Goal: Task Accomplishment & Management: Manage account settings

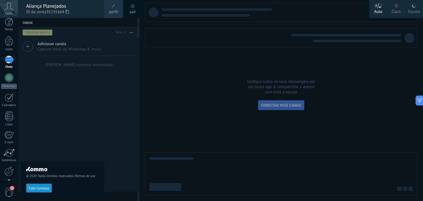
click at [9, 176] on div at bounding box center [9, 179] width 18 height 8
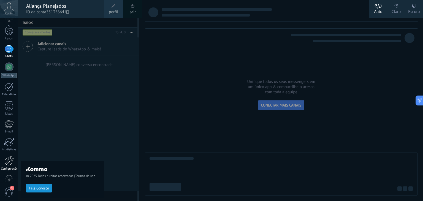
click at [8, 159] on div at bounding box center [8, 161] width 9 height 10
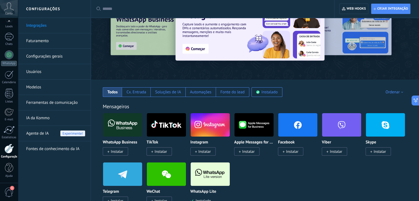
scroll to position [83, 0]
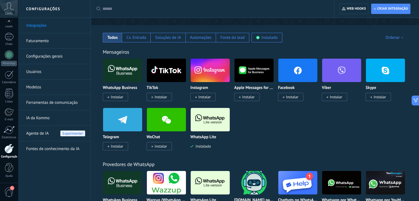
click at [204, 123] on img at bounding box center [209, 119] width 39 height 27
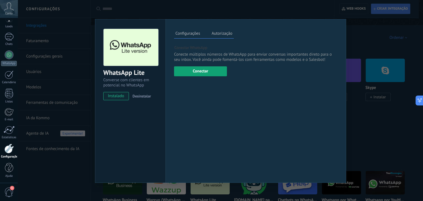
click at [212, 69] on button "Conectar" at bounding box center [200, 71] width 53 height 10
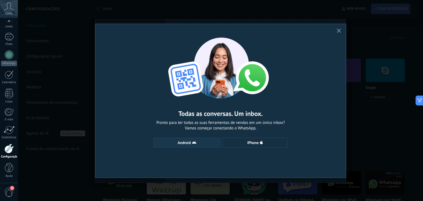
click at [197, 146] on button "Android" at bounding box center [186, 143] width 67 height 10
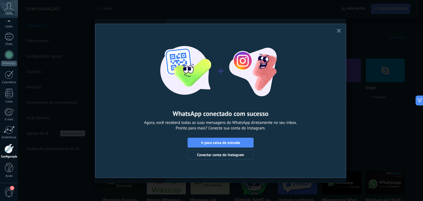
click at [338, 30] on use "button" at bounding box center [339, 31] width 4 height 4
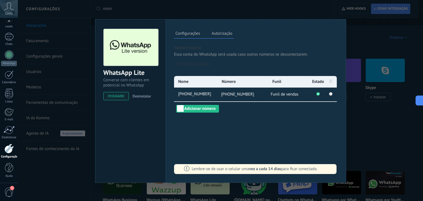
click at [379, 42] on div "WhatsApp Lite Converse com clientes em potencial no WhatsApp instalado Desinsta…" at bounding box center [220, 100] width 405 height 201
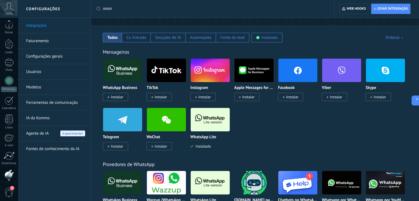
scroll to position [0, 0]
click at [8, 70] on link "Chats" at bounding box center [9, 67] width 18 height 13
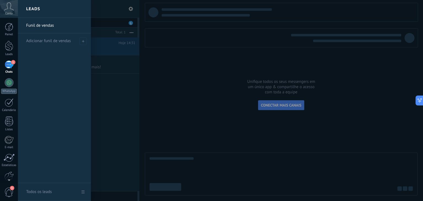
click at [197, 103] on div at bounding box center [229, 100] width 423 height 201
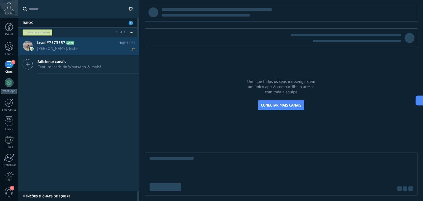
click at [86, 53] on div "Lead #7573557 A100 Hoje 14:31 [PERSON_NAME]: teste" at bounding box center [88, 45] width 102 height 17
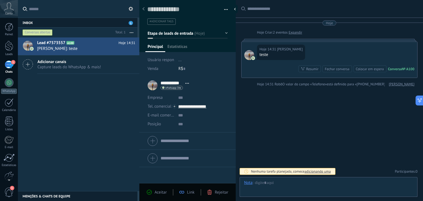
scroll to position [8, 0]
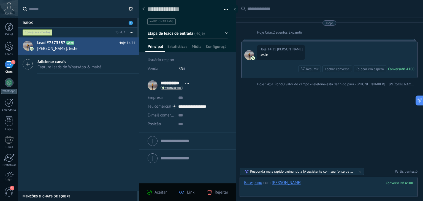
click at [300, 184] on div at bounding box center [328, 188] width 169 height 17
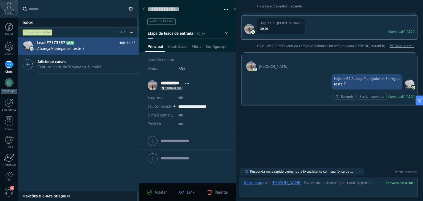
click at [13, 10] on icon at bounding box center [9, 6] width 10 height 8
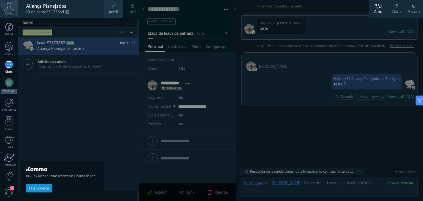
click at [112, 12] on span "perfil" at bounding box center [113, 12] width 9 height 6
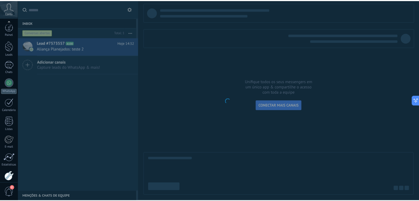
scroll to position [28, 0]
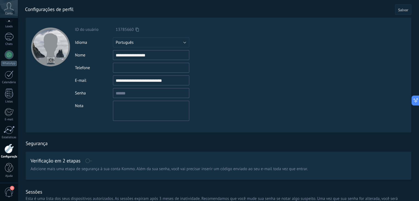
click at [51, 60] on input "file" at bounding box center [51, 61] width 8 height 8
type input "**********"
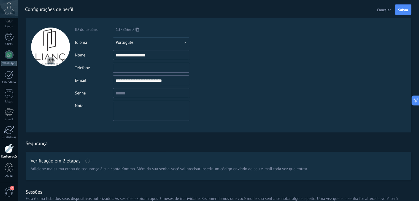
click at [377, 10] on span "Cancelar" at bounding box center [384, 10] width 14 height 4
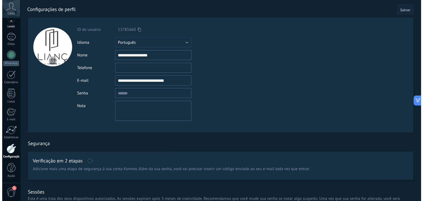
scroll to position [23, 0]
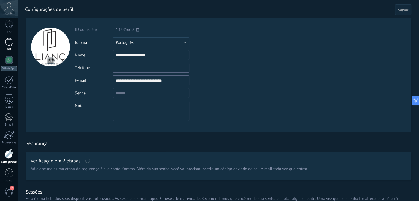
click at [12, 41] on div "1" at bounding box center [9, 42] width 9 height 8
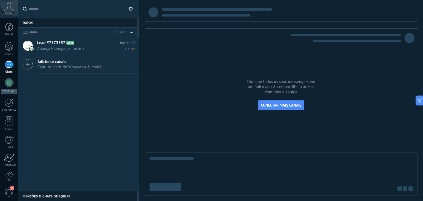
click at [95, 49] on span "Aliança Planejados: teste 2" at bounding box center [81, 48] width 88 height 5
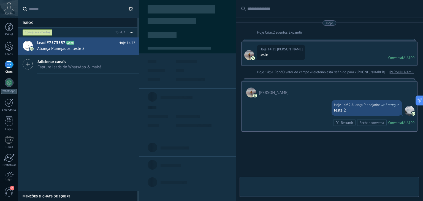
type textarea "**********"
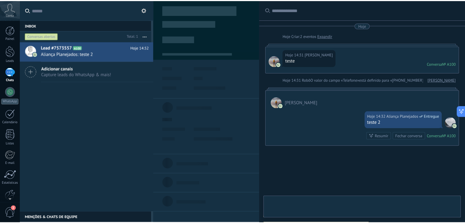
scroll to position [26, 0]
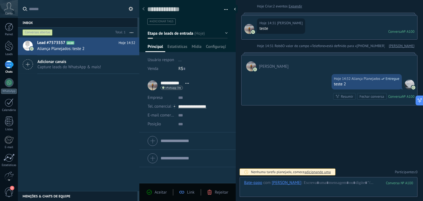
click at [159, 23] on span "#adicionar tags" at bounding box center [161, 22] width 24 height 4
type input "**********"
click at [184, 33] on span "[URL] | ATIVA" at bounding box center [181, 31] width 26 height 7
click at [261, 63] on div "[PERSON_NAME]" at bounding box center [329, 63] width 176 height 16
drag, startPoint x: 7, startPoint y: 41, endPoint x: 51, endPoint y: 44, distance: 43.9
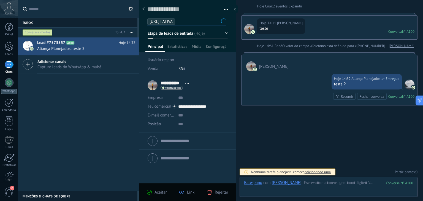
click at [7, 41] on div at bounding box center [9, 46] width 8 height 10
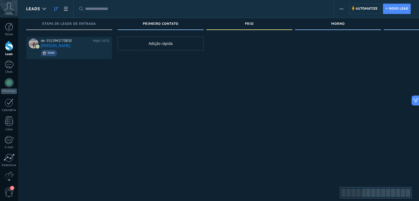
click at [198, 12] on div at bounding box center [206, 9] width 243 height 18
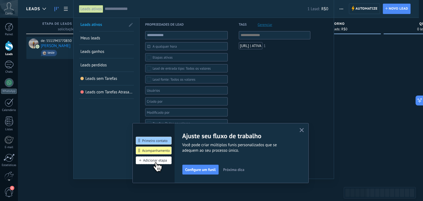
click at [300, 131] on use "button" at bounding box center [301, 130] width 4 height 4
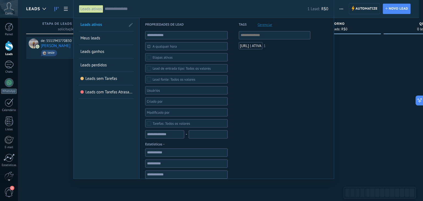
click at [261, 47] on div "[URL] | ATIVA" at bounding box center [251, 45] width 24 height 7
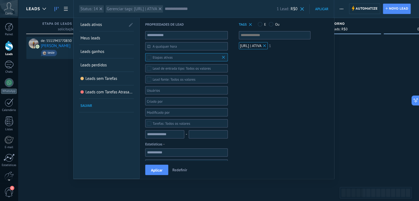
click at [266, 47] on div "[URL] | ATIVA" at bounding box center [253, 45] width 29 height 7
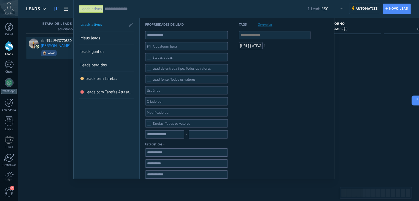
click at [269, 23] on span "Gerenciar" at bounding box center [265, 25] width 15 height 4
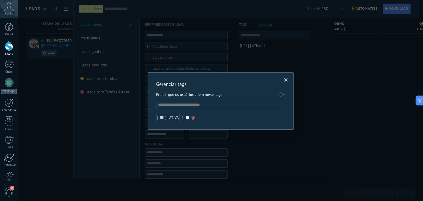
click at [189, 117] on div at bounding box center [188, 118] width 4 height 4
click at [173, 135] on span at bounding box center [172, 136] width 4 height 4
click at [189, 118] on div at bounding box center [188, 118] width 4 height 4
click at [176, 135] on span at bounding box center [178, 136] width 4 height 4
click at [265, 134] on div "Gerenciar tags Proibir que os usuários criem novas tags [URL] | ATIVA 1" at bounding box center [220, 100] width 405 height 201
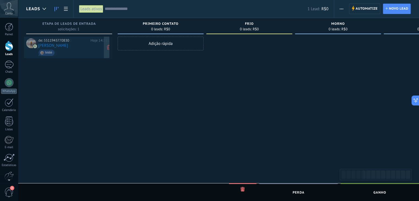
drag, startPoint x: 50, startPoint y: 46, endPoint x: 47, endPoint y: 45, distance: 3.4
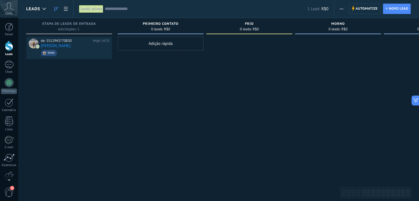
type textarea "**********"
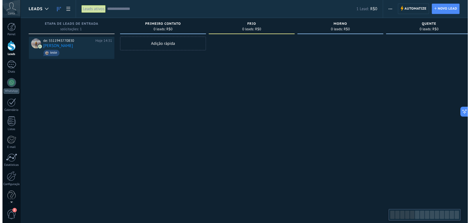
scroll to position [5, 0]
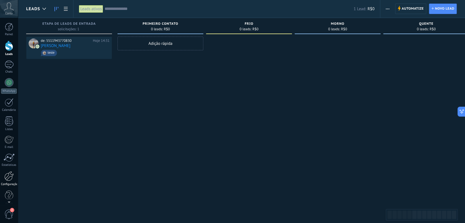
click at [12, 177] on div at bounding box center [8, 176] width 9 height 10
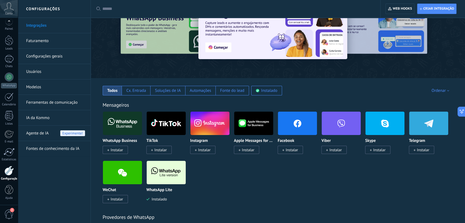
scroll to position [31, 0]
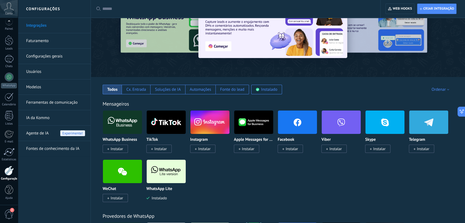
click at [167, 175] on img at bounding box center [166, 171] width 39 height 27
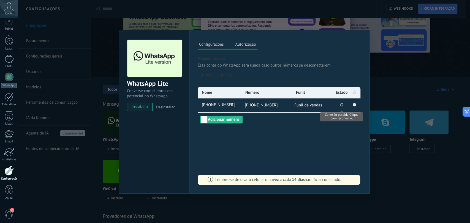
click at [343, 106] on icon "Conexão perdida Clique para reconectar." at bounding box center [341, 105] width 3 height 4
click at [374, 97] on div "WhatsApp Lite Converse com clientes em potencial no WhatsApp instalado Desinsta…" at bounding box center [244, 111] width 452 height 223
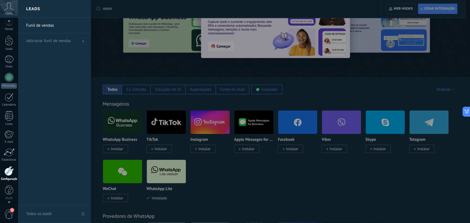
scroll to position [6, 0]
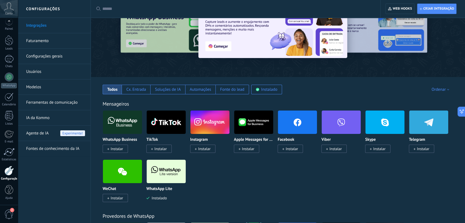
click at [178, 175] on img at bounding box center [166, 171] width 39 height 27
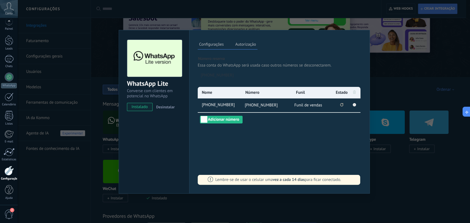
click at [344, 107] on li "Conexão perdida Clique para reconectar." at bounding box center [342, 106] width 14 height 14
click at [342, 106] on icon "Conexão perdida Clique para reconectar." at bounding box center [341, 105] width 3 height 4
